Goal: Task Accomplishment & Management: Manage account settings

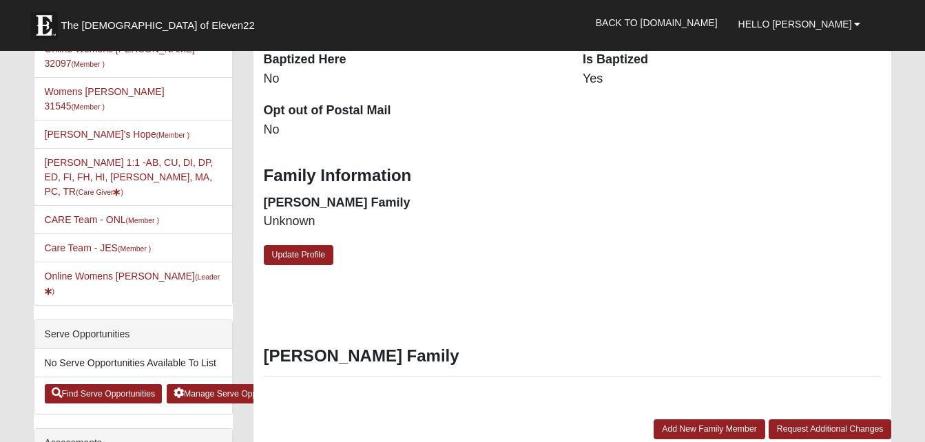
scroll to position [313, 0]
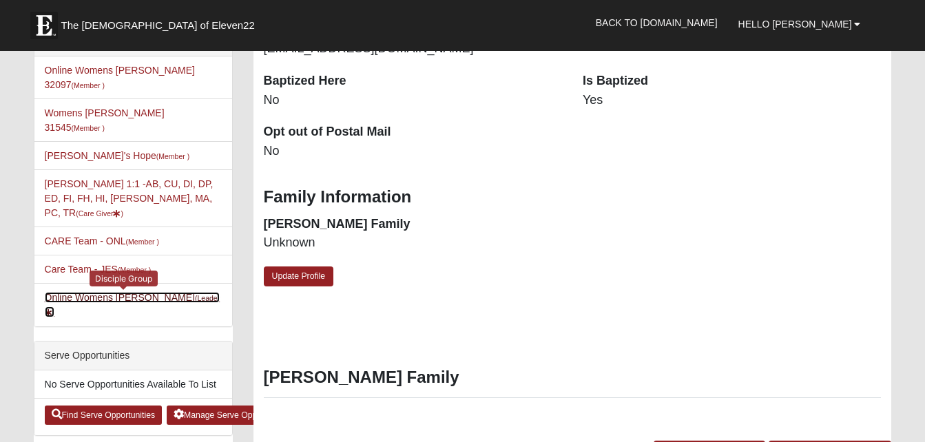
click at [87, 292] on link "Online Womens Boulineau (Leader )" at bounding box center [133, 304] width 176 height 25
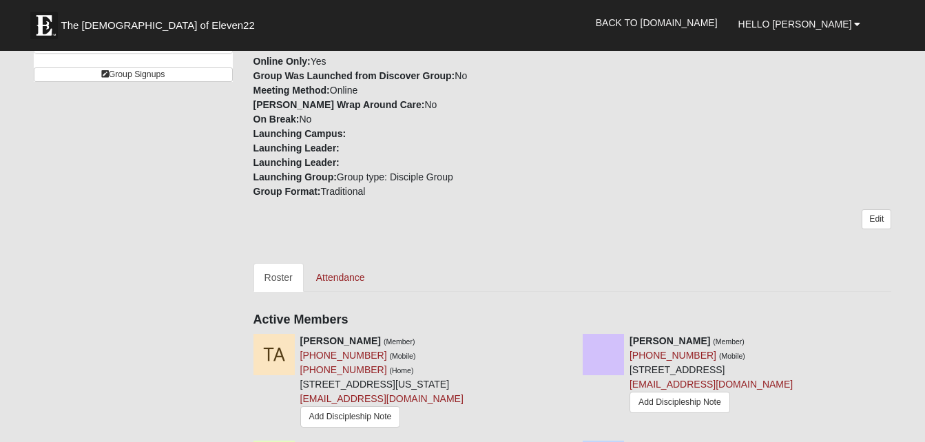
scroll to position [379, 0]
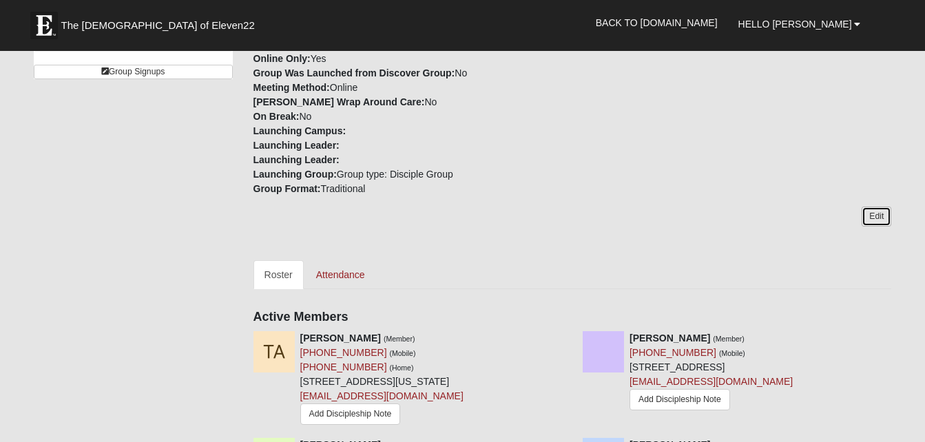
click at [874, 220] on link "Edit" at bounding box center [876, 217] width 30 height 20
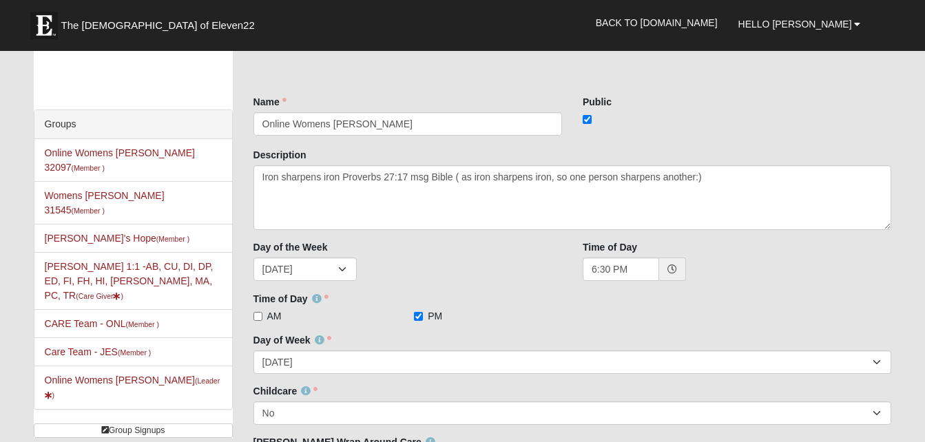
scroll to position [11, 0]
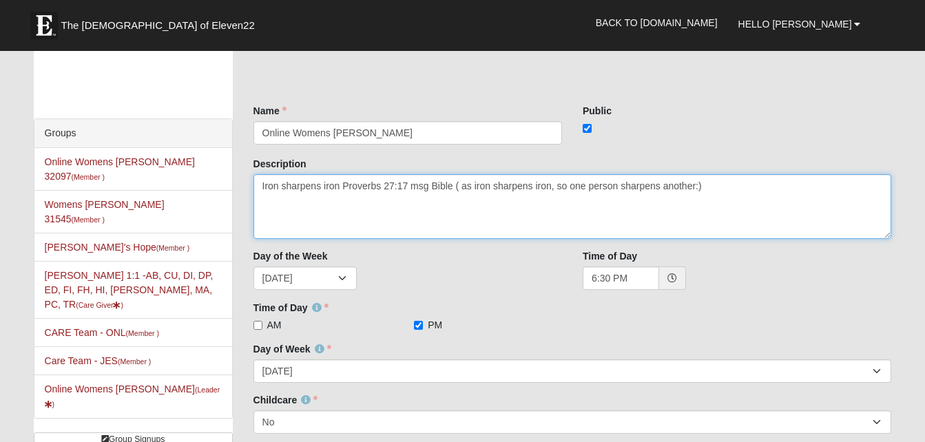
click at [263, 181] on textarea "Iron sharpens iron Proverbs 27:17 msg Bible ( as iron sharpens iron, so one per…" at bounding box center [572, 206] width 638 height 65
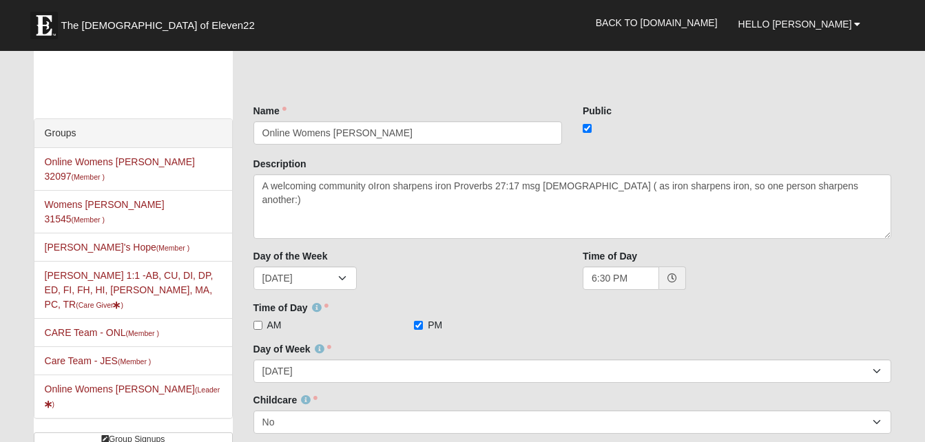
click at [251, 257] on div "Day of the Week [DATE] [DATE] [DATE] [DATE] [DATE] [DATE] [DATE]" at bounding box center [407, 274] width 329 height 51
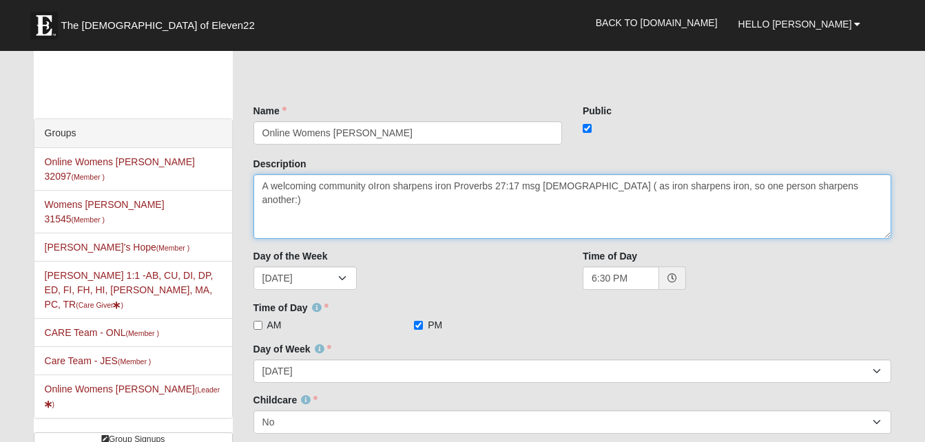
click at [317, 186] on textarea "Iron sharpens iron Proverbs 27:17 msg Bible ( as iron sharpens iron, so one per…" at bounding box center [572, 206] width 638 height 65
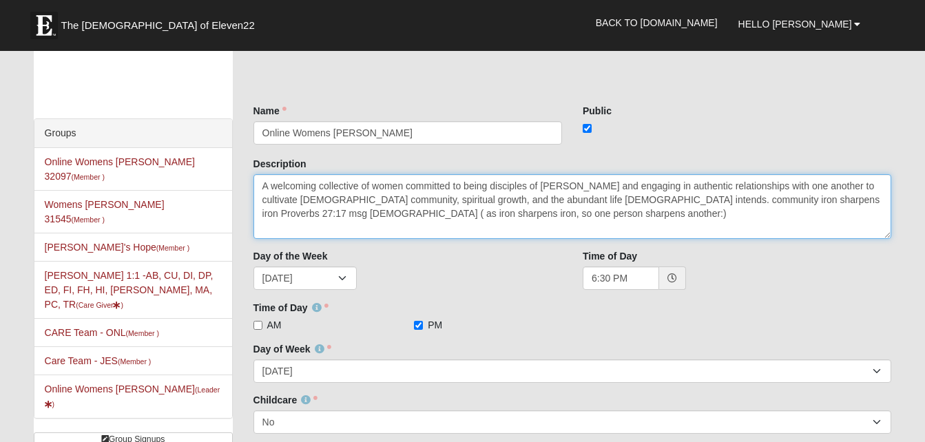
click at [810, 183] on textarea "Iron sharpens iron Proverbs 27:17 msg Bible ( as iron sharpens iron, so one per…" at bounding box center [572, 206] width 638 height 65
click at [320, 200] on textarea "Iron sharpens iron Proverbs 27:17 msg Bible ( as iron sharpens iron, so one per…" at bounding box center [572, 206] width 638 height 65
click at [556, 218] on textarea "Iron sharpens iron Proverbs 27:17 msg Bible ( as iron sharpens iron, so one per…" at bounding box center [572, 206] width 638 height 65
click at [809, 201] on textarea "Iron sharpens iron Proverbs 27:17 msg Bible ( as iron sharpens iron, so one per…" at bounding box center [572, 206] width 638 height 65
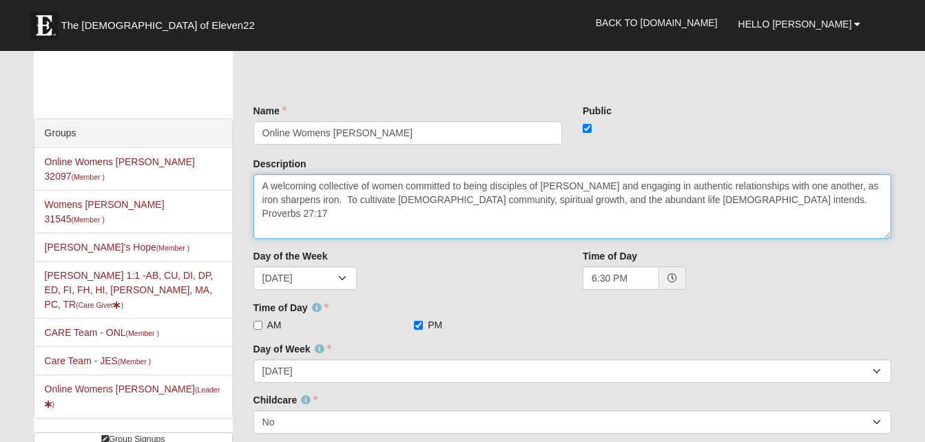
click at [326, 202] on textarea "Iron sharpens iron Proverbs 27:17 msg Bible ( as iron sharpens iron, so one per…" at bounding box center [572, 206] width 638 height 65
click at [815, 187] on textarea "Iron sharpens iron Proverbs 27:17 msg Bible ( as iron sharpens iron, so one per…" at bounding box center [572, 206] width 638 height 65
click at [321, 202] on textarea "Iron sharpens iron Proverbs 27:17 msg Bible ( as iron sharpens iron, so one per…" at bounding box center [572, 206] width 638 height 65
click at [812, 187] on textarea "Iron sharpens iron Proverbs 27:17 msg Bible ( as iron sharpens iron, so one per…" at bounding box center [572, 206] width 638 height 65
click at [340, 199] on textarea "Iron sharpens iron Proverbs 27:17 msg Bible ( as iron sharpens iron, so one per…" at bounding box center [572, 206] width 638 height 65
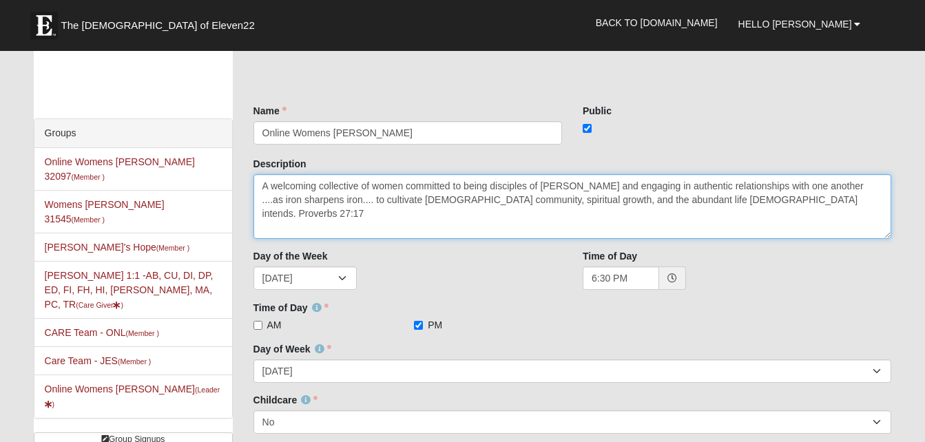
click at [826, 185] on textarea "Iron sharpens iron Proverbs 27:17 msg Bible ( as iron sharpens iron, so one per…" at bounding box center [572, 206] width 638 height 65
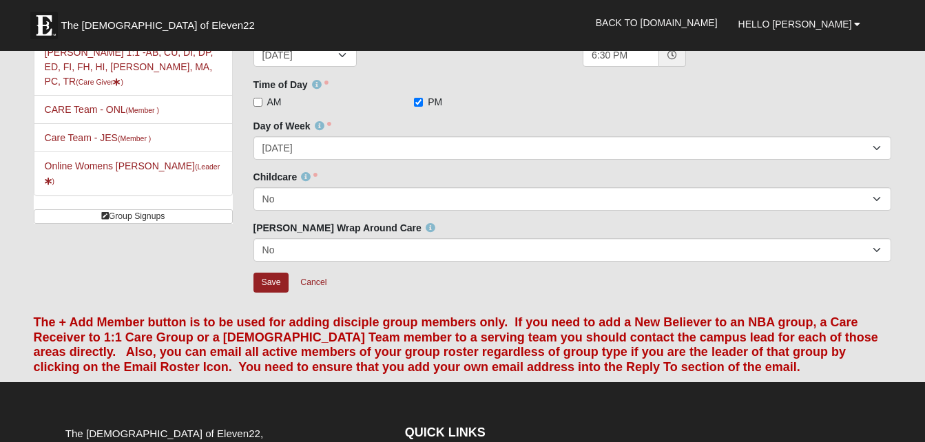
scroll to position [238, 0]
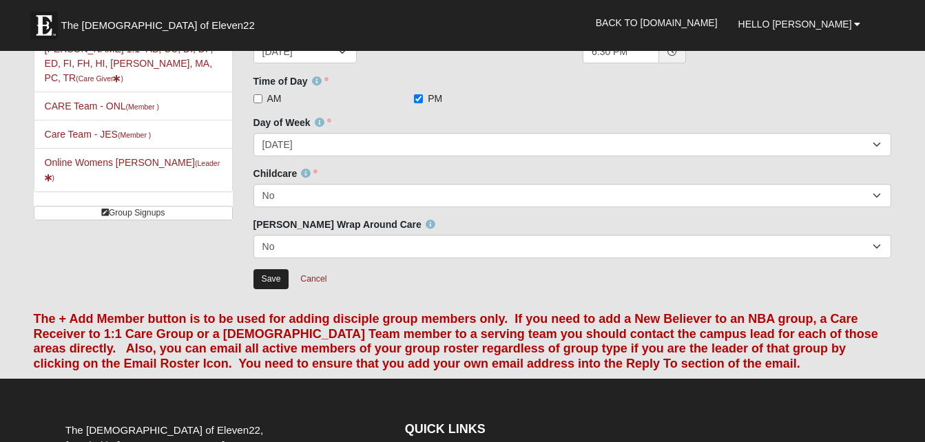
type textarea "A welcoming collective of women committed to being disciples of [PERSON_NAME] a…"
click at [275, 277] on input "Save" at bounding box center [271, 279] width 36 height 20
